Goal: Find contact information: Find contact information

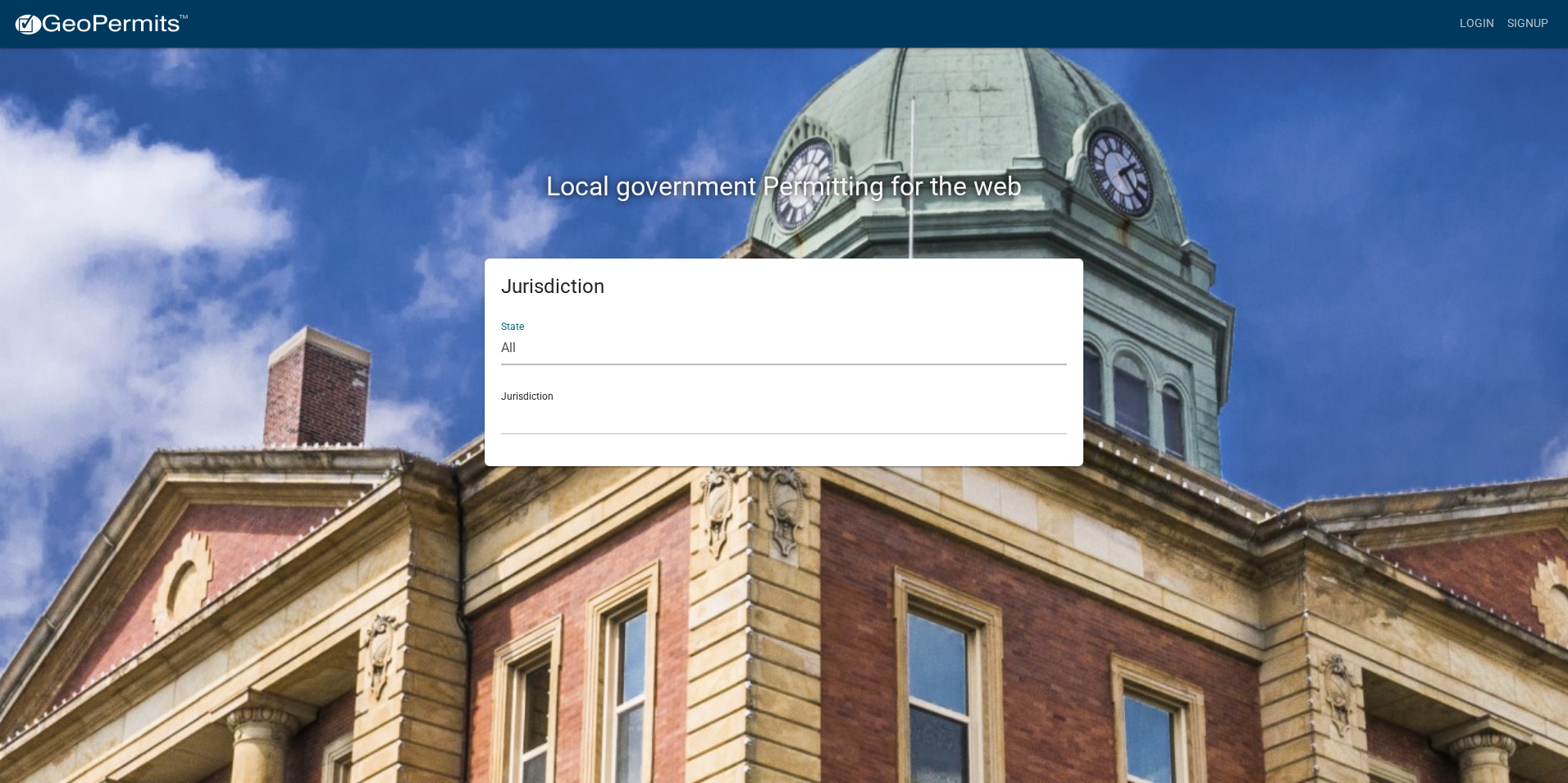
click at [552, 357] on select "All [US_STATE] [US_STATE] [US_STATE] [US_STATE] [US_STATE] [US_STATE] [US_STATE…" at bounding box center [784, 349] width 566 height 34
select select "[US_STATE]"
click at [501, 332] on select "All [US_STATE] [US_STATE] [US_STATE] [US_STATE] [US_STATE] [US_STATE] [US_STATE…" at bounding box center [784, 349] width 566 height 34
click at [563, 431] on select "City of [GEOGRAPHIC_DATA], [US_STATE] City of [GEOGRAPHIC_DATA], [US_STATE] Cit…" at bounding box center [784, 418] width 566 height 34
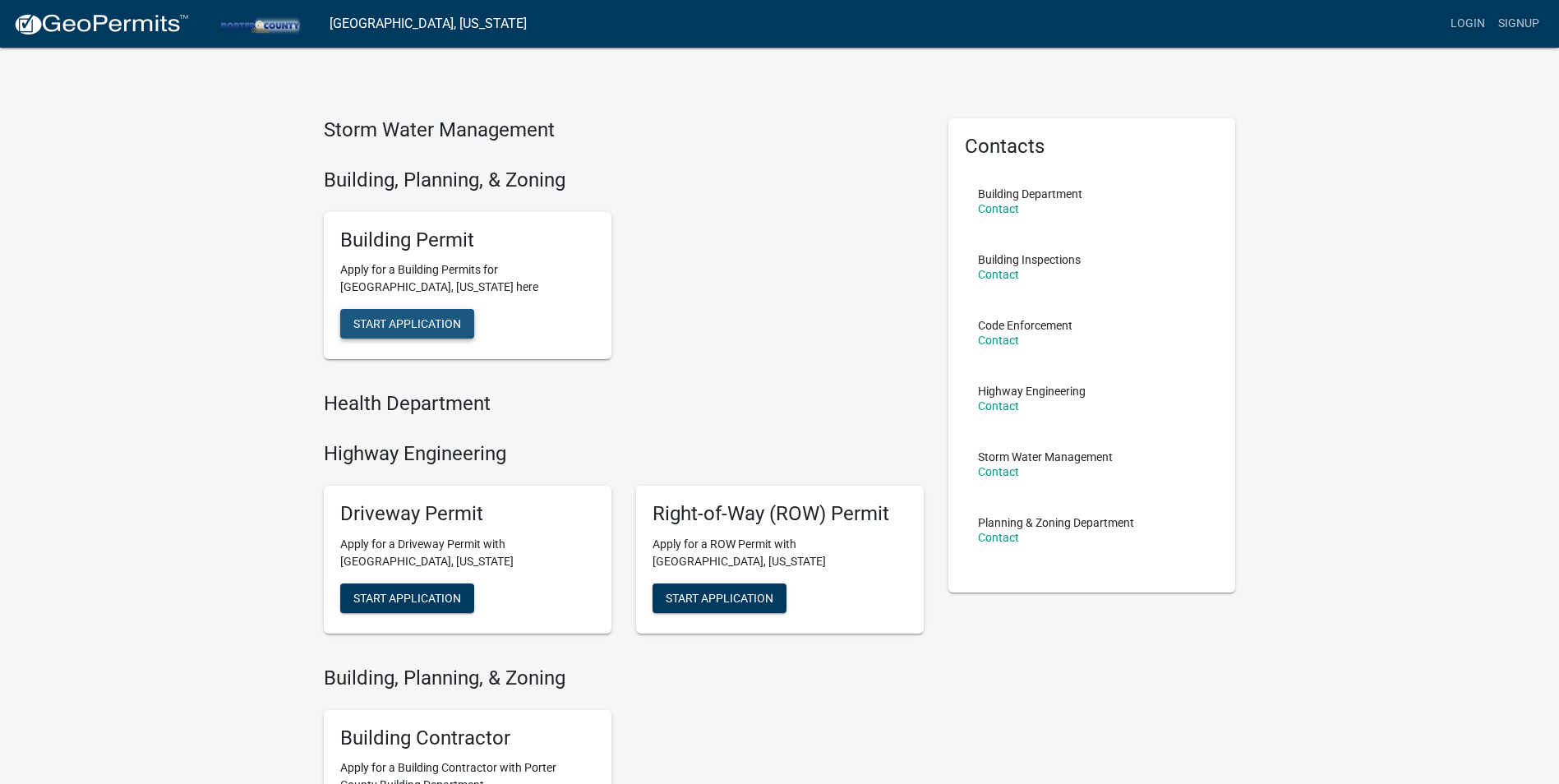
click at [417, 324] on span "Start Application" at bounding box center [407, 323] width 108 height 13
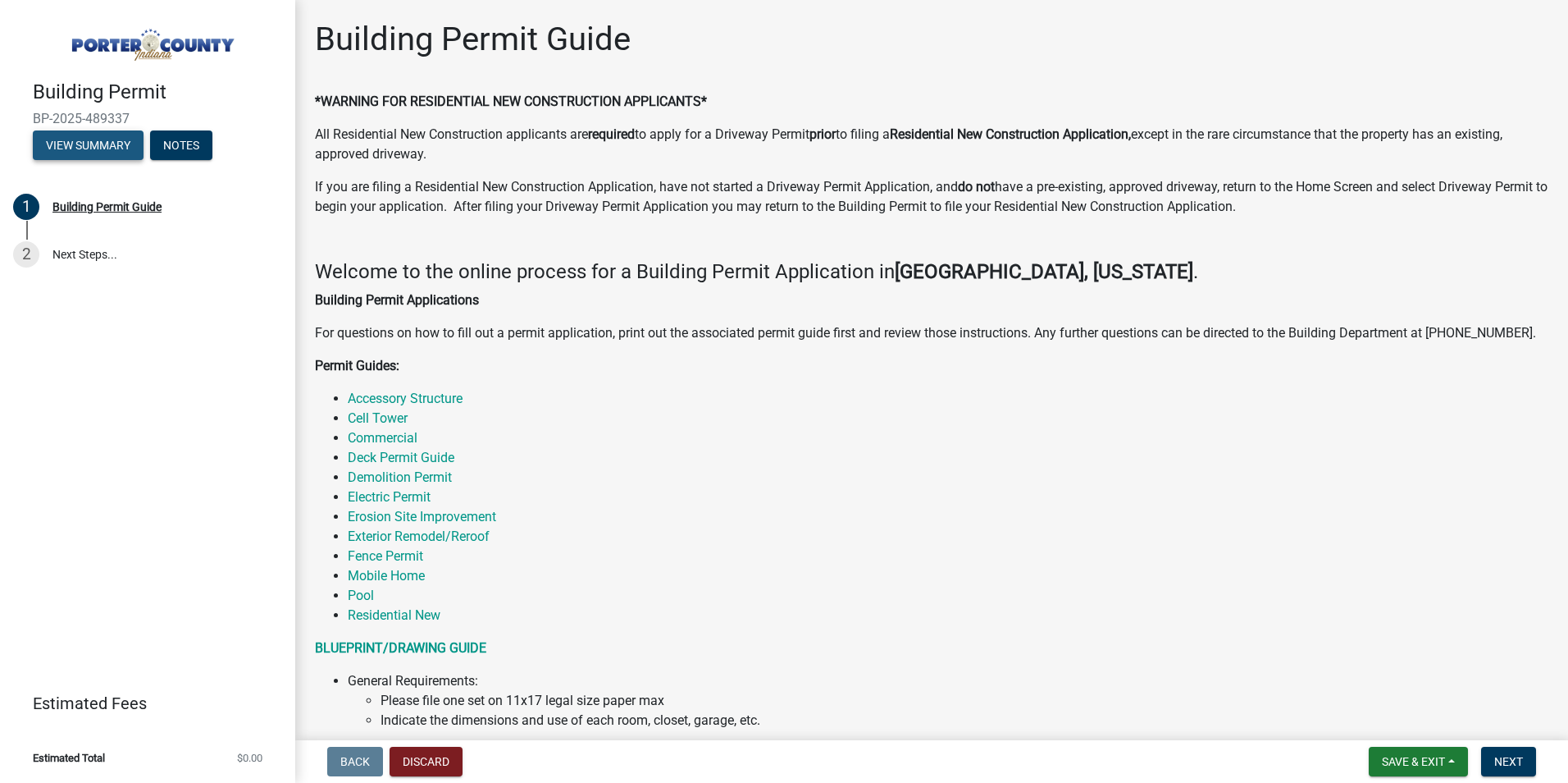
click at [82, 150] on button "View Summary" at bounding box center [87, 145] width 110 height 30
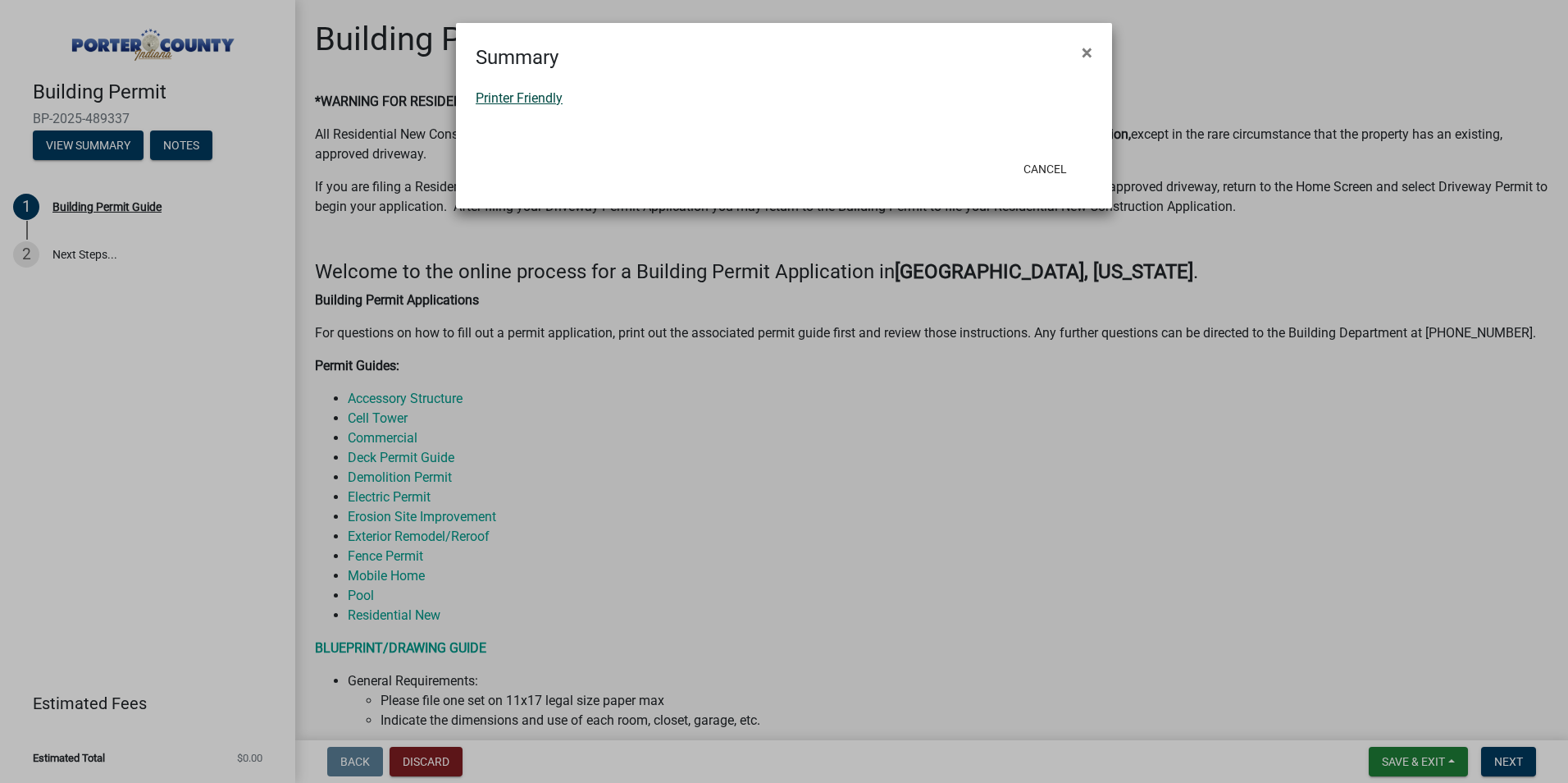
click at [539, 101] on link "Printer Friendly" at bounding box center [520, 98] width 87 height 16
click at [1084, 51] on span "×" at bounding box center [1087, 52] width 11 height 23
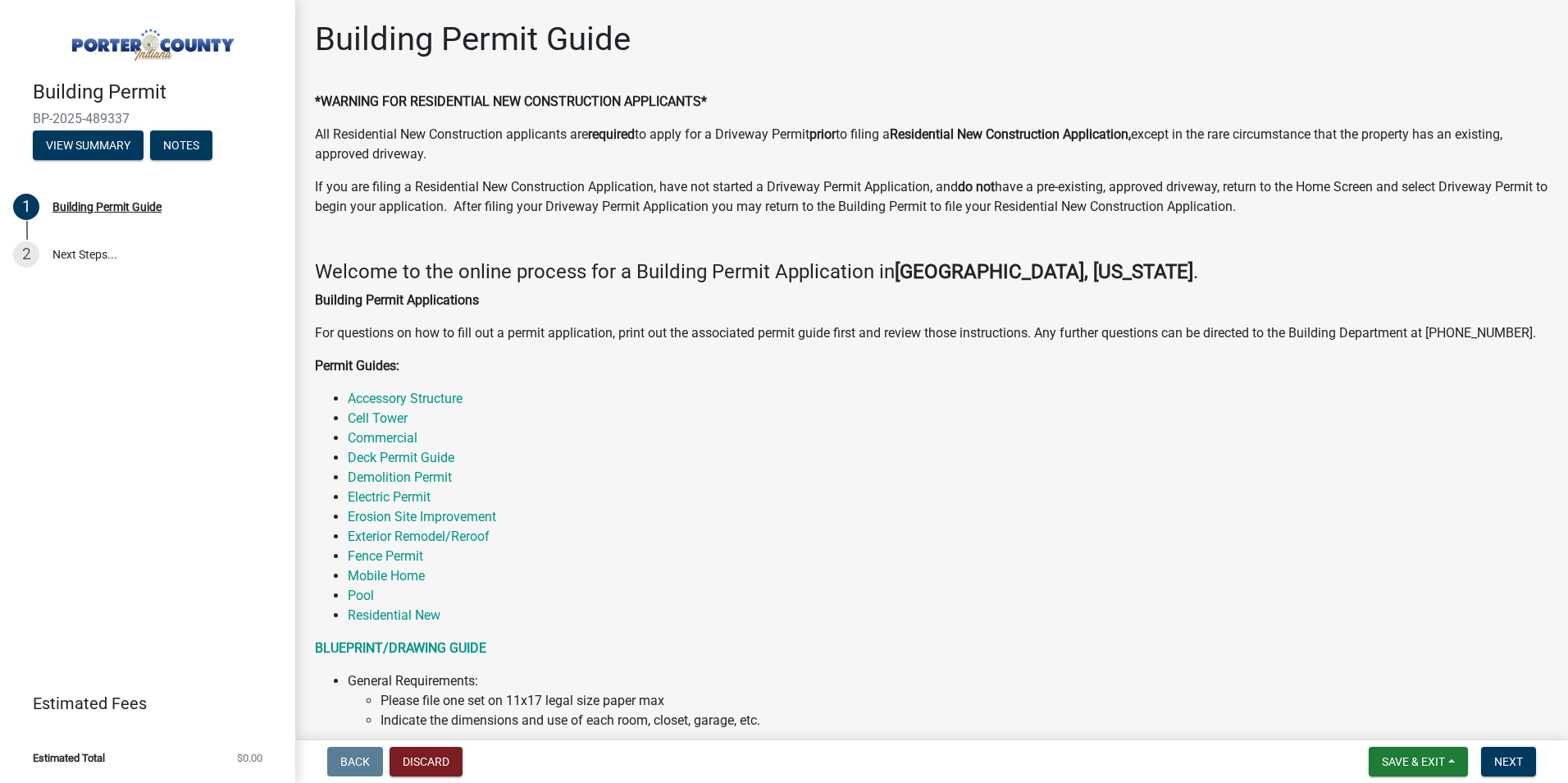
click at [1014, 369] on p "Permit Guides:" at bounding box center [932, 366] width 1234 height 20
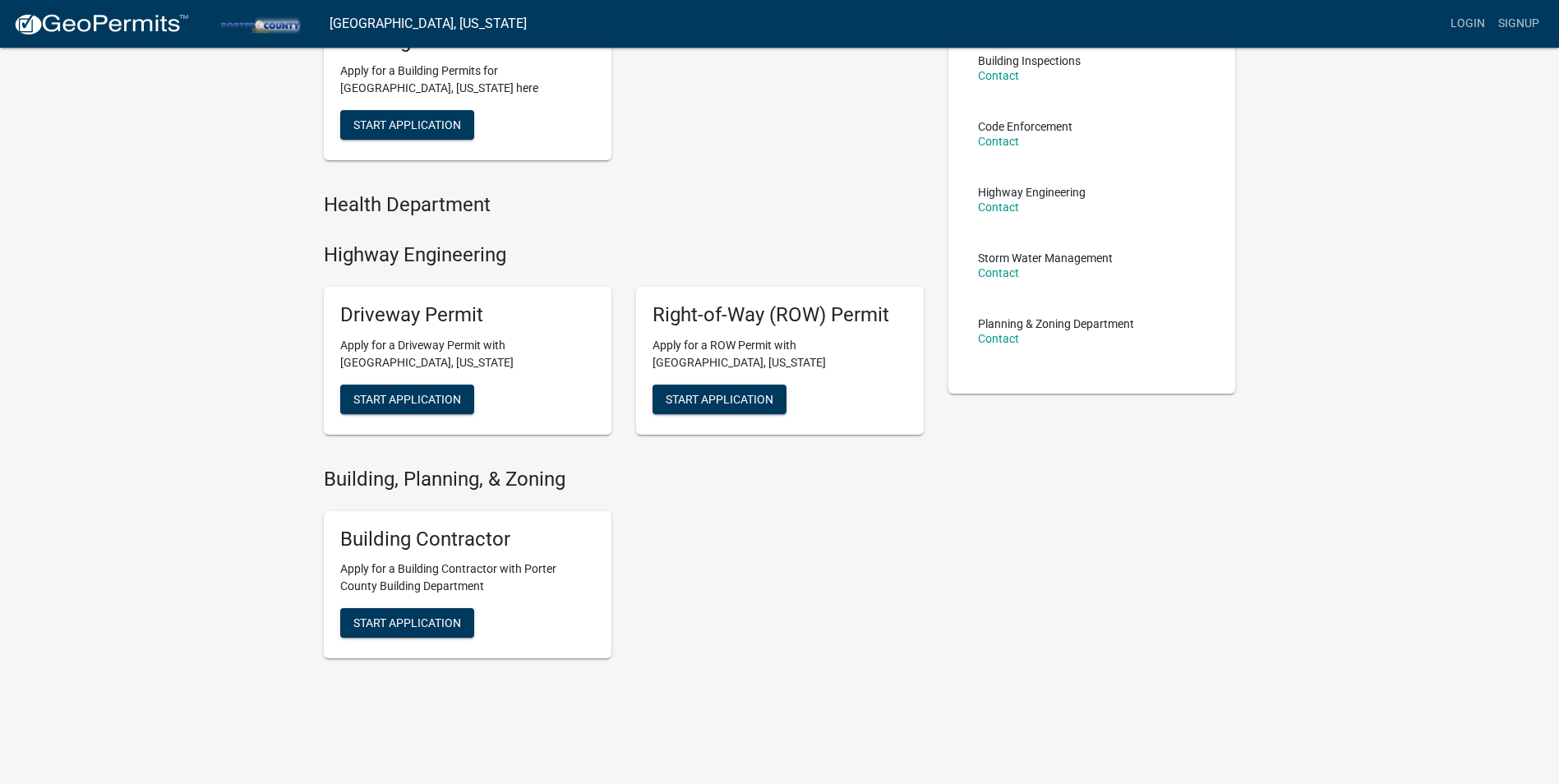
scroll to position [214, 0]
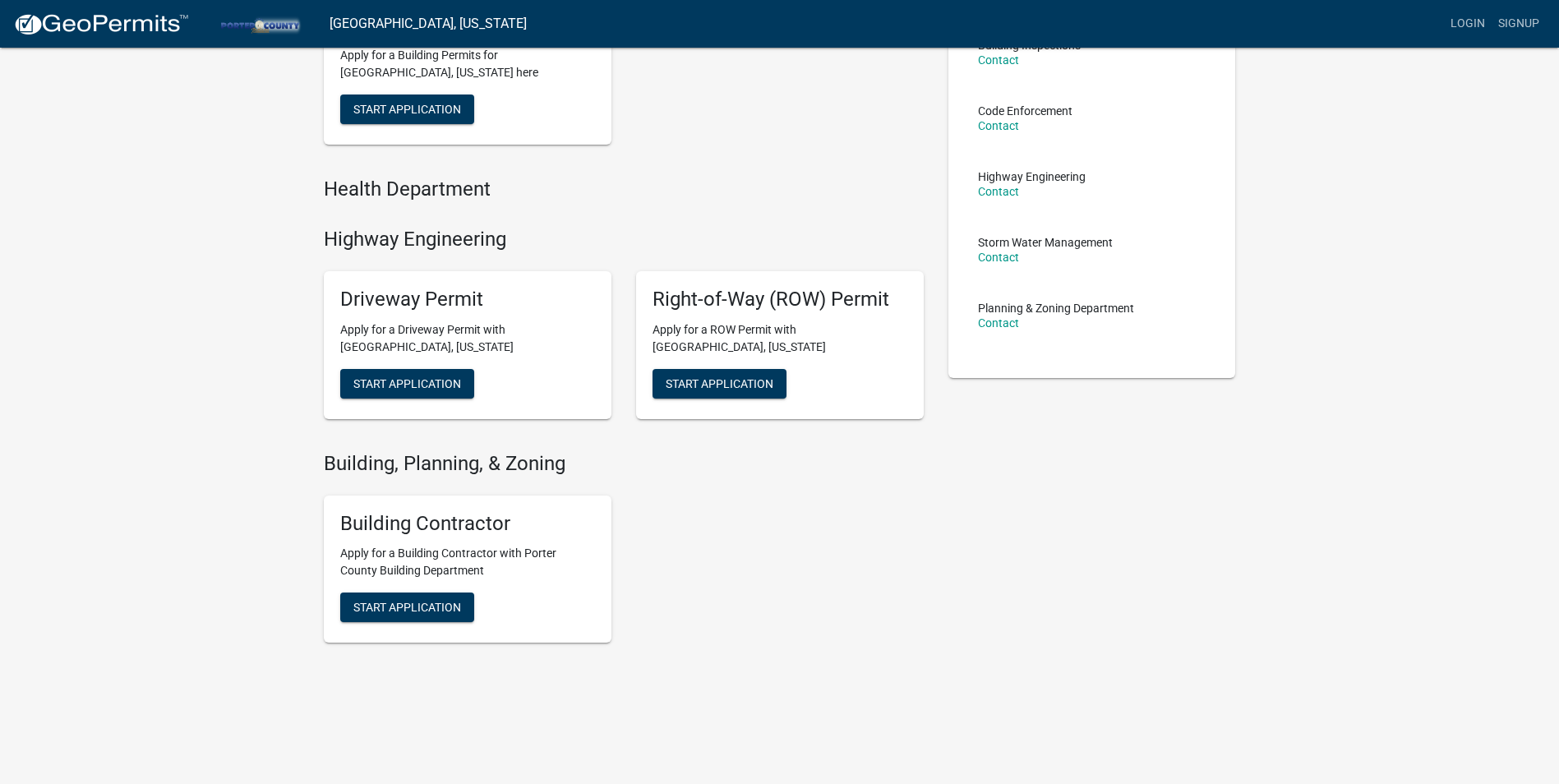
click at [617, 214] on div "Storm Water Management Building, Planning, & Zoning Building Permit Apply for a…" at bounding box center [623, 167] width 600 height 528
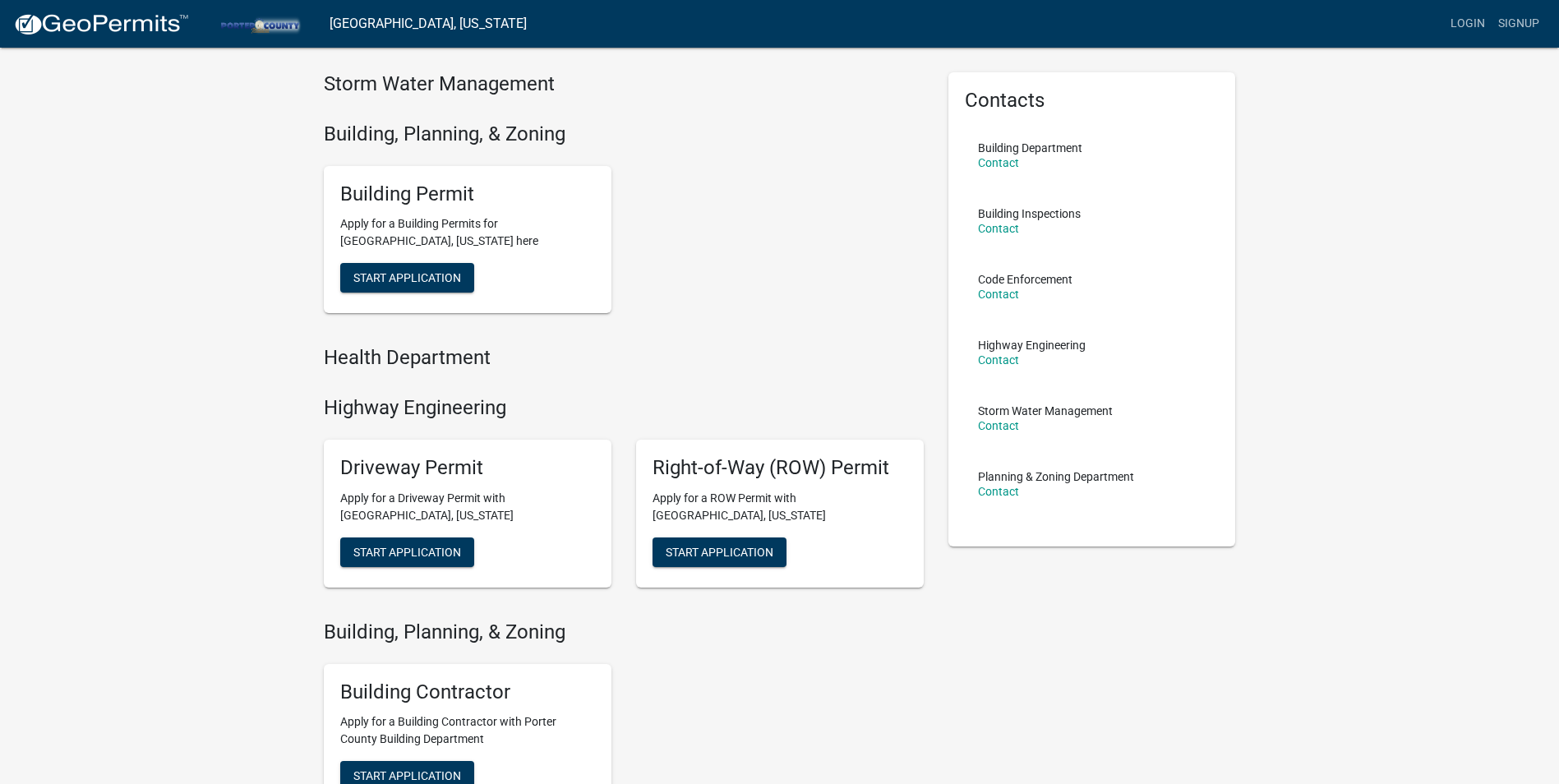
scroll to position [0, 0]
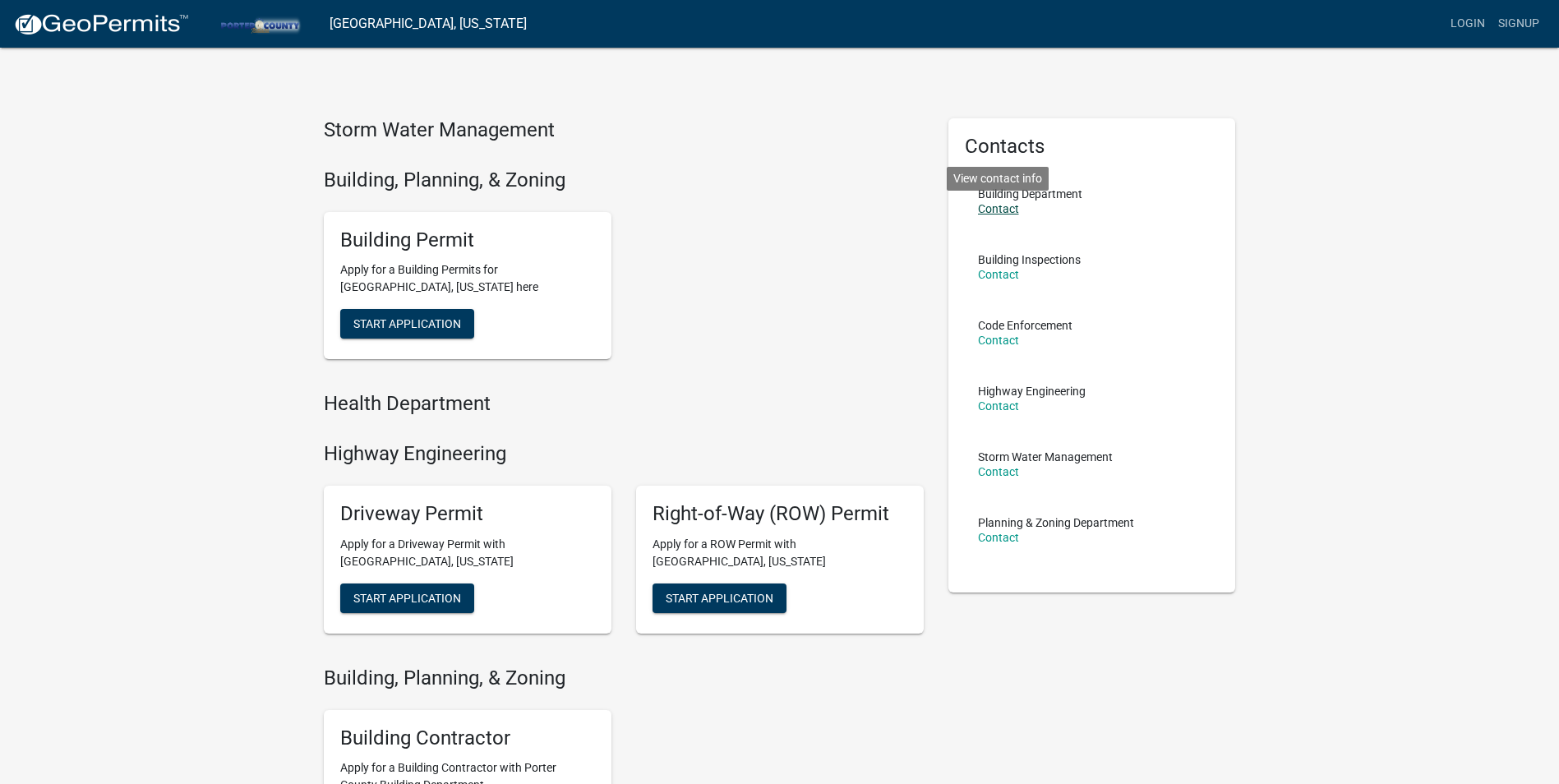
click at [1002, 206] on link "Contact" at bounding box center [998, 208] width 41 height 13
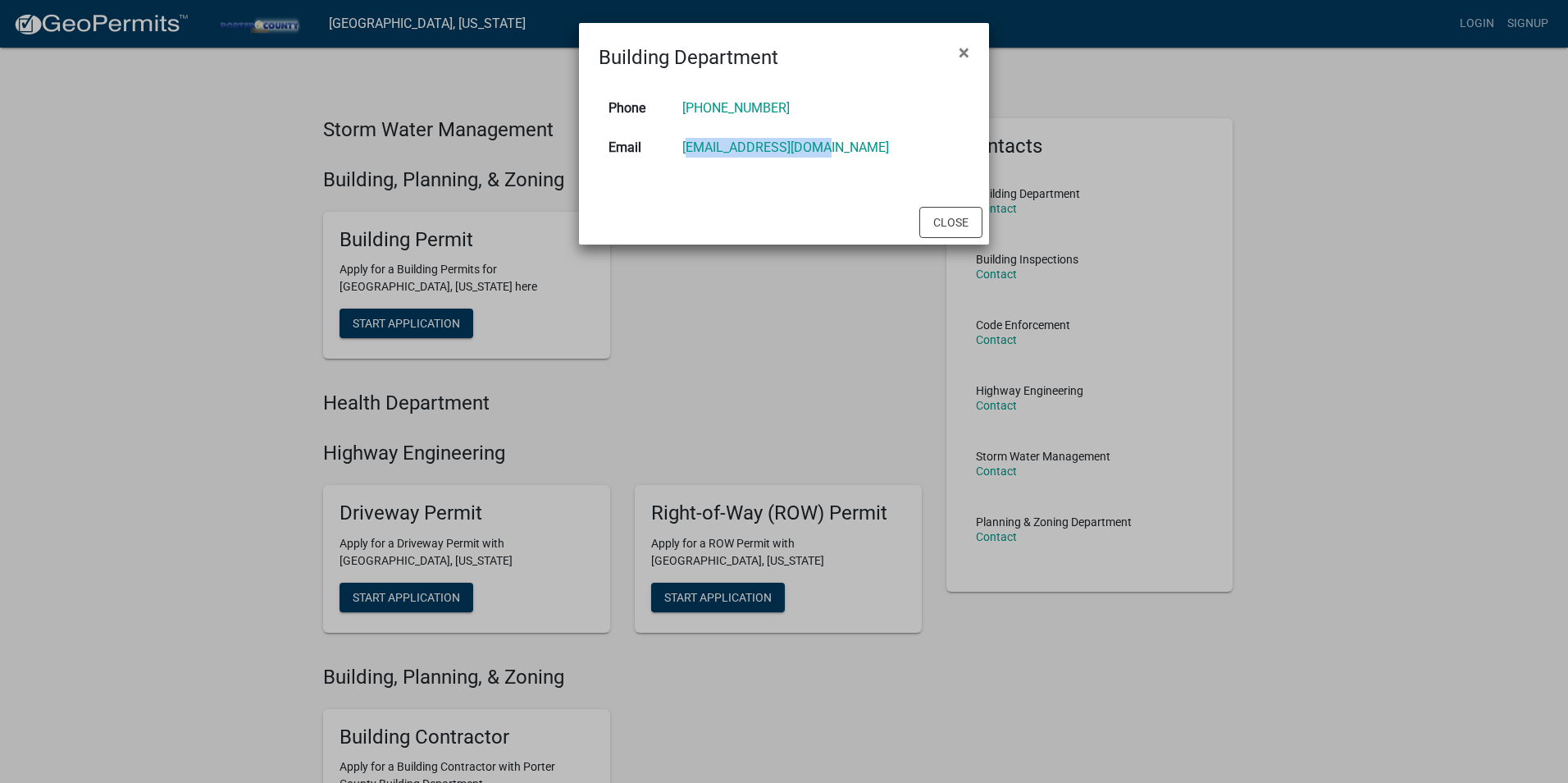
drag, startPoint x: 840, startPoint y: 153, endPoint x: 711, endPoint y: 155, distance: 129.0
click at [711, 155] on td "[EMAIL_ADDRESS][DOMAIN_NAME]" at bounding box center [821, 148] width 297 height 40
copy link "[EMAIL_ADDRESS][DOMAIN_NAME]"
click at [967, 50] on span "×" at bounding box center [964, 52] width 11 height 23
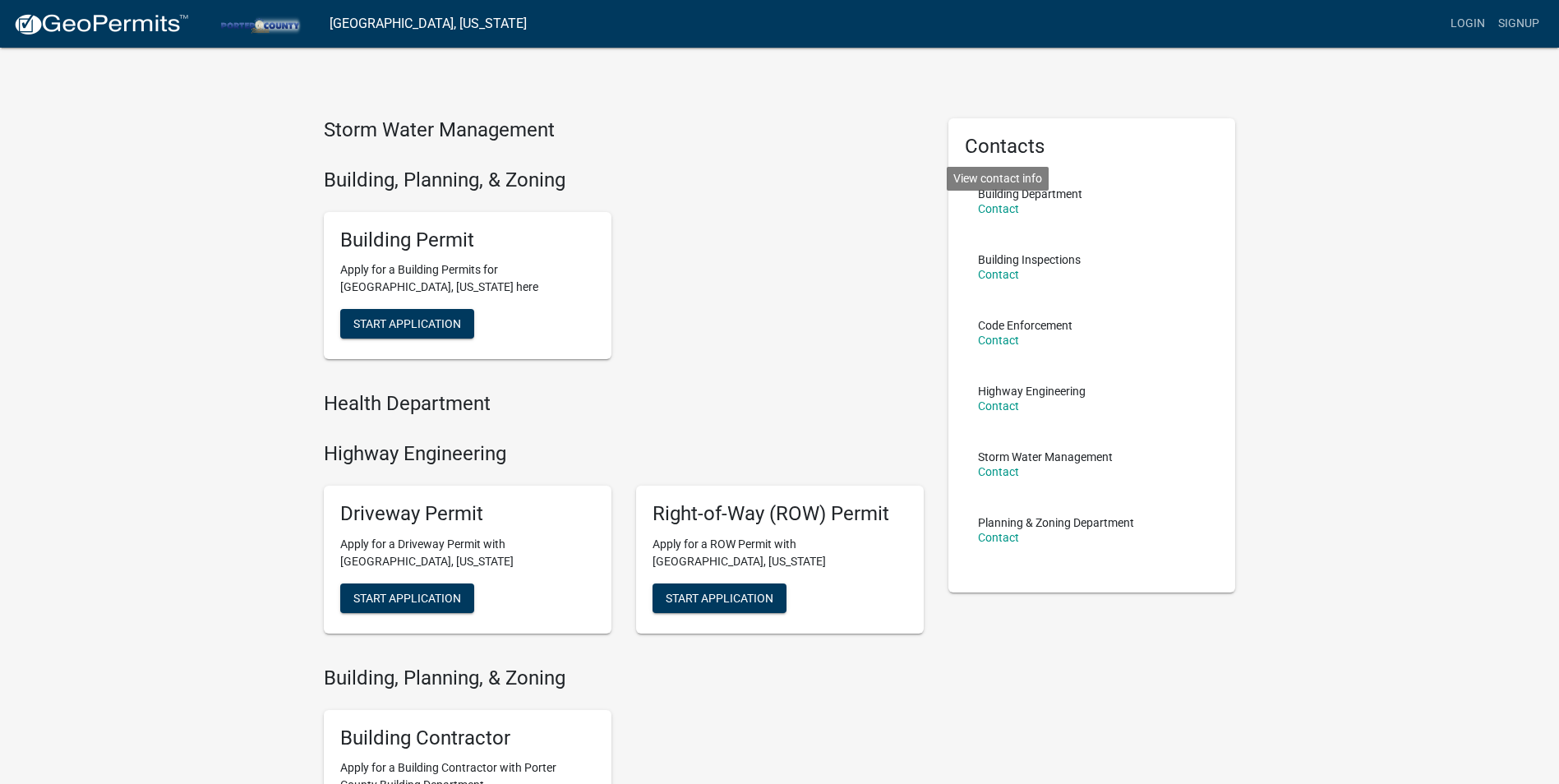
click at [540, 29] on div "Login Signup" at bounding box center [1042, 23] width 1005 height 31
